Goal: Complete application form

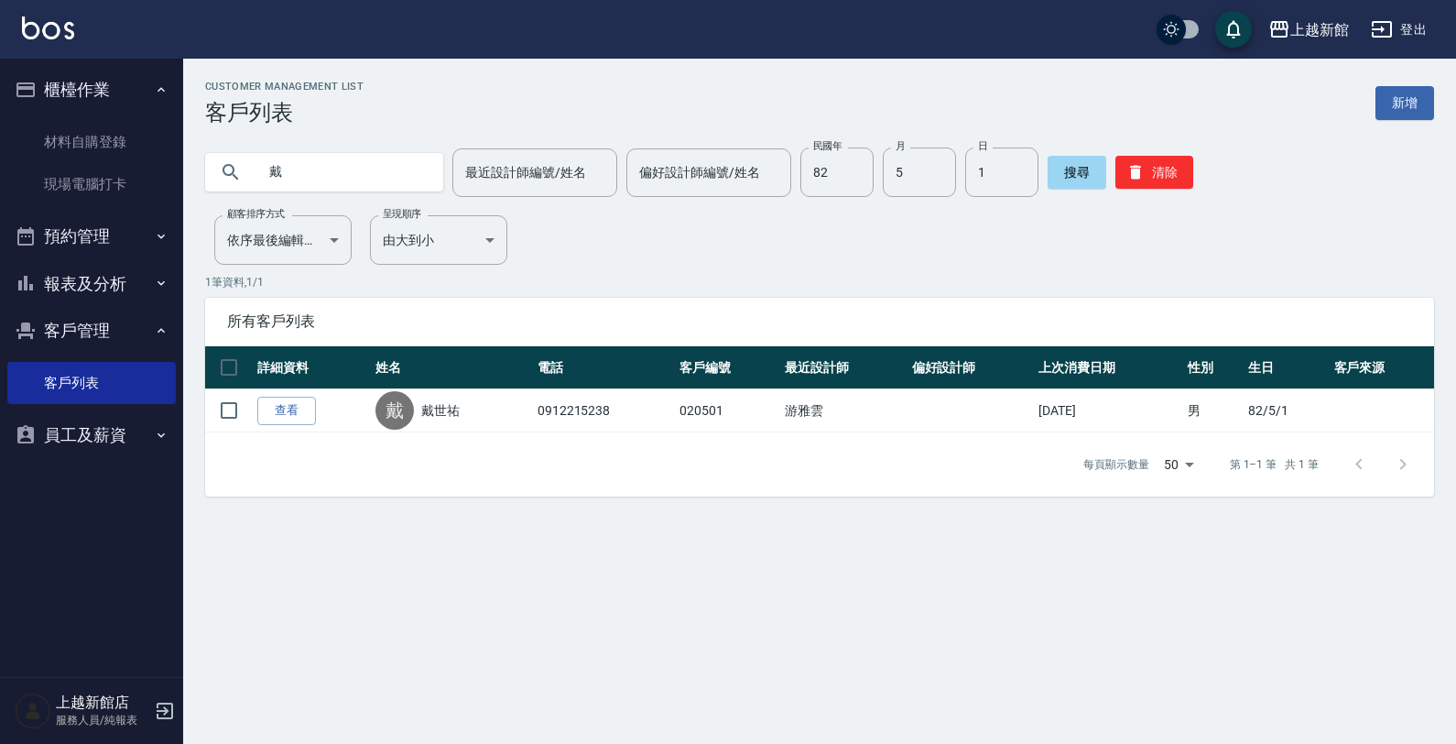
click at [386, 160] on input "戴" at bounding box center [342, 171] width 172 height 49
click at [969, 179] on input "1" at bounding box center [1001, 171] width 73 height 49
click at [916, 186] on input "5" at bounding box center [919, 171] width 73 height 49
click at [801, 168] on input "82" at bounding box center [836, 171] width 73 height 49
type input "68"
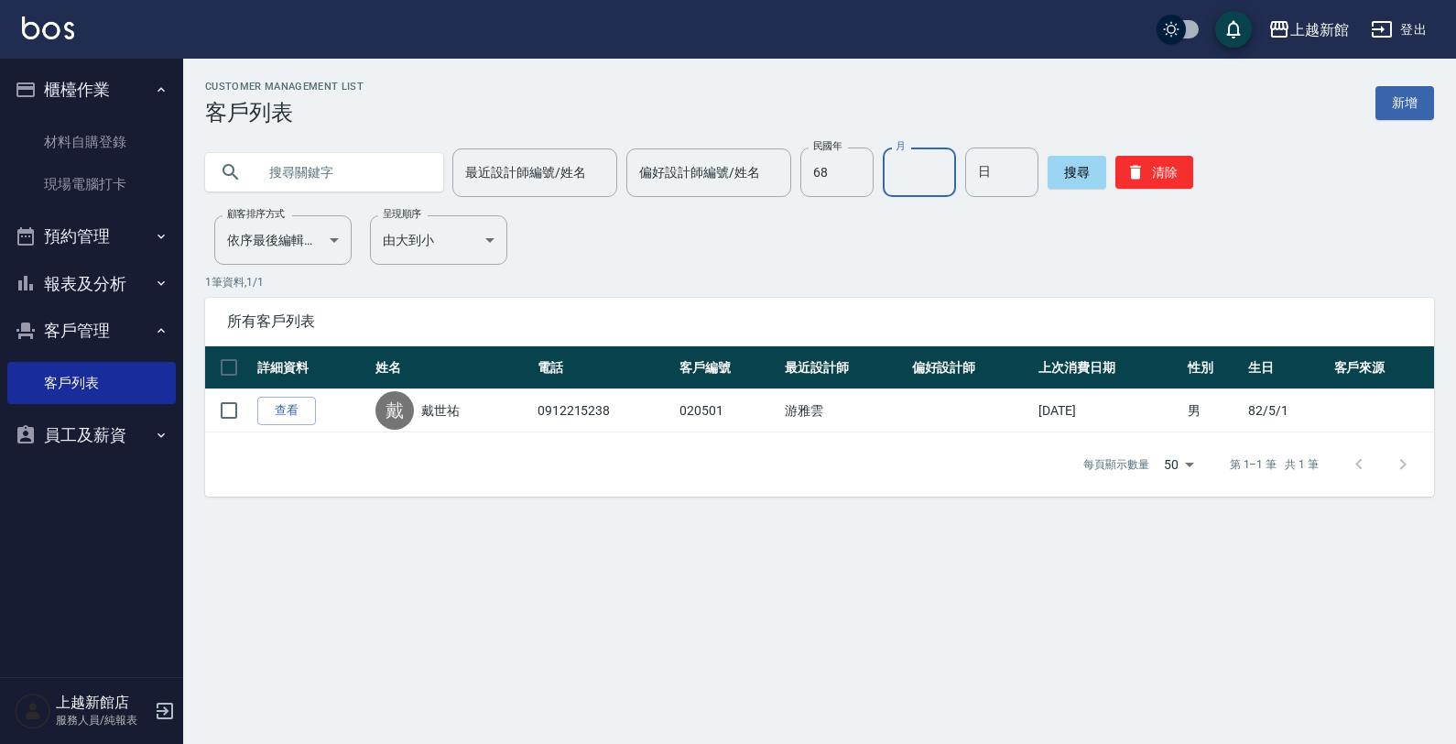
click at [883, 189] on input "月" at bounding box center [919, 171] width 73 height 49
type input "11"
drag, startPoint x: 1006, startPoint y: 175, endPoint x: 1015, endPoint y: 180, distance: 10.2
click at [1015, 180] on input "日" at bounding box center [1001, 171] width 73 height 49
type input "28"
